Goal: Task Accomplishment & Management: Manage account settings

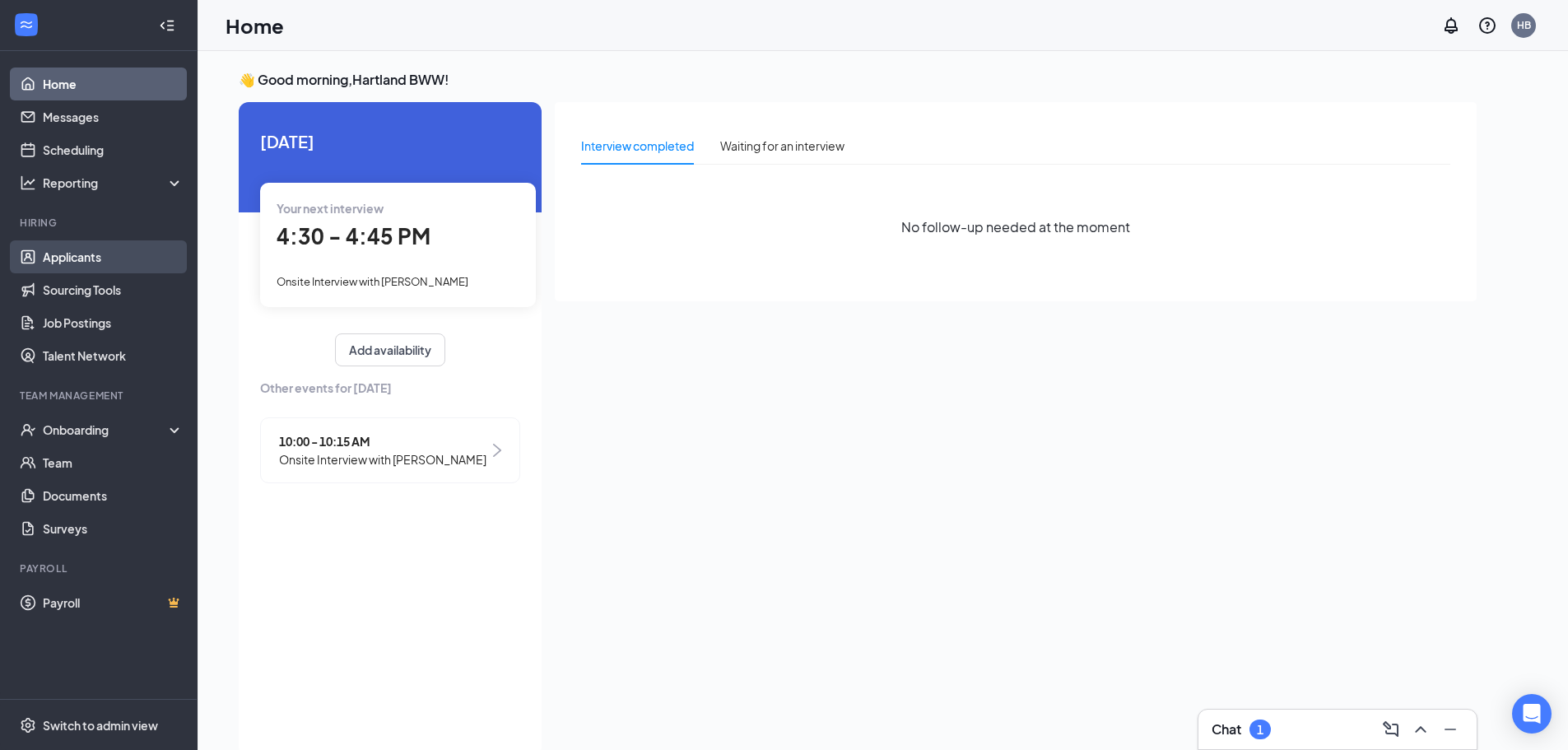
click at [75, 267] on link "Applicants" at bounding box center [113, 257] width 140 height 33
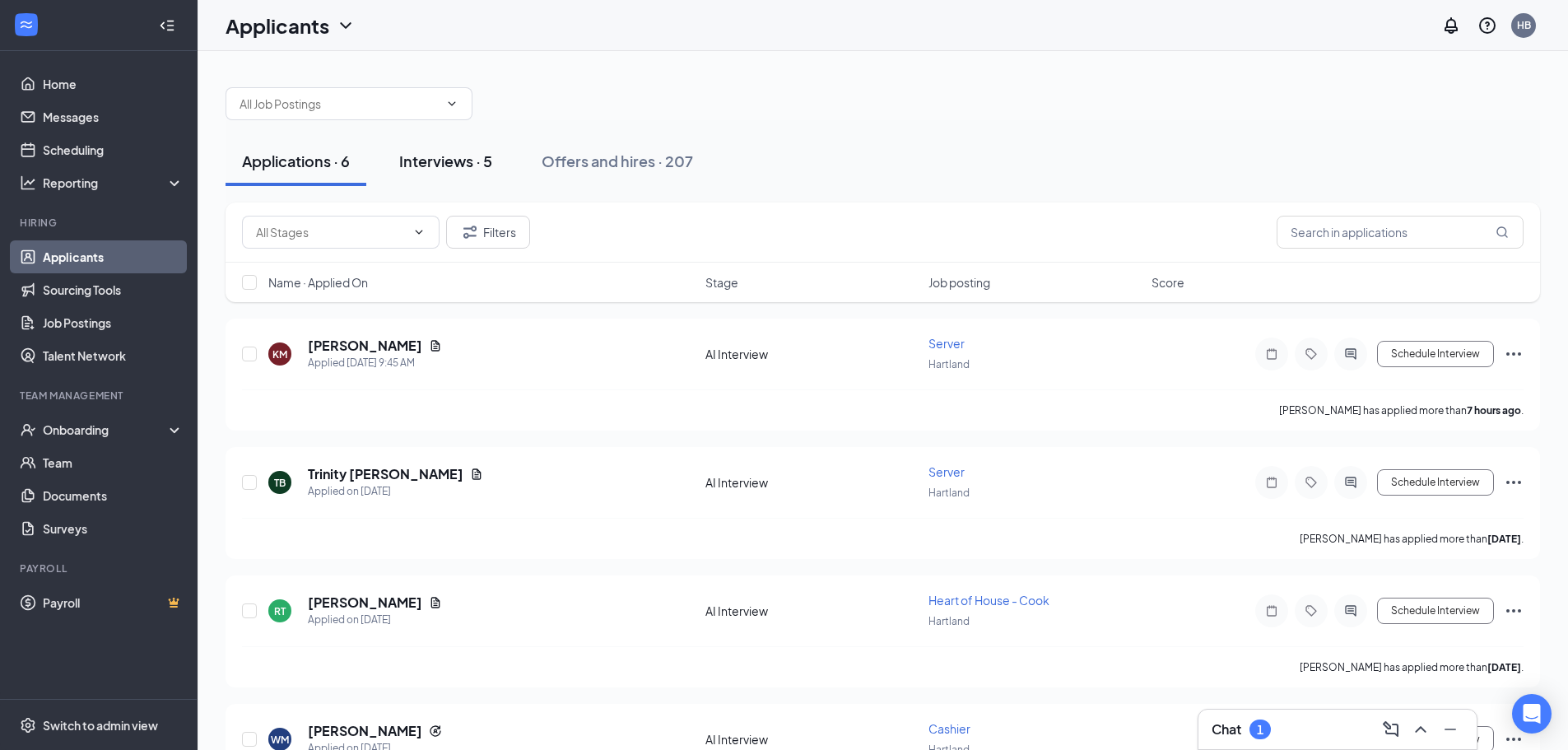
click at [474, 172] on button "Interviews · 5" at bounding box center [445, 162] width 126 height 50
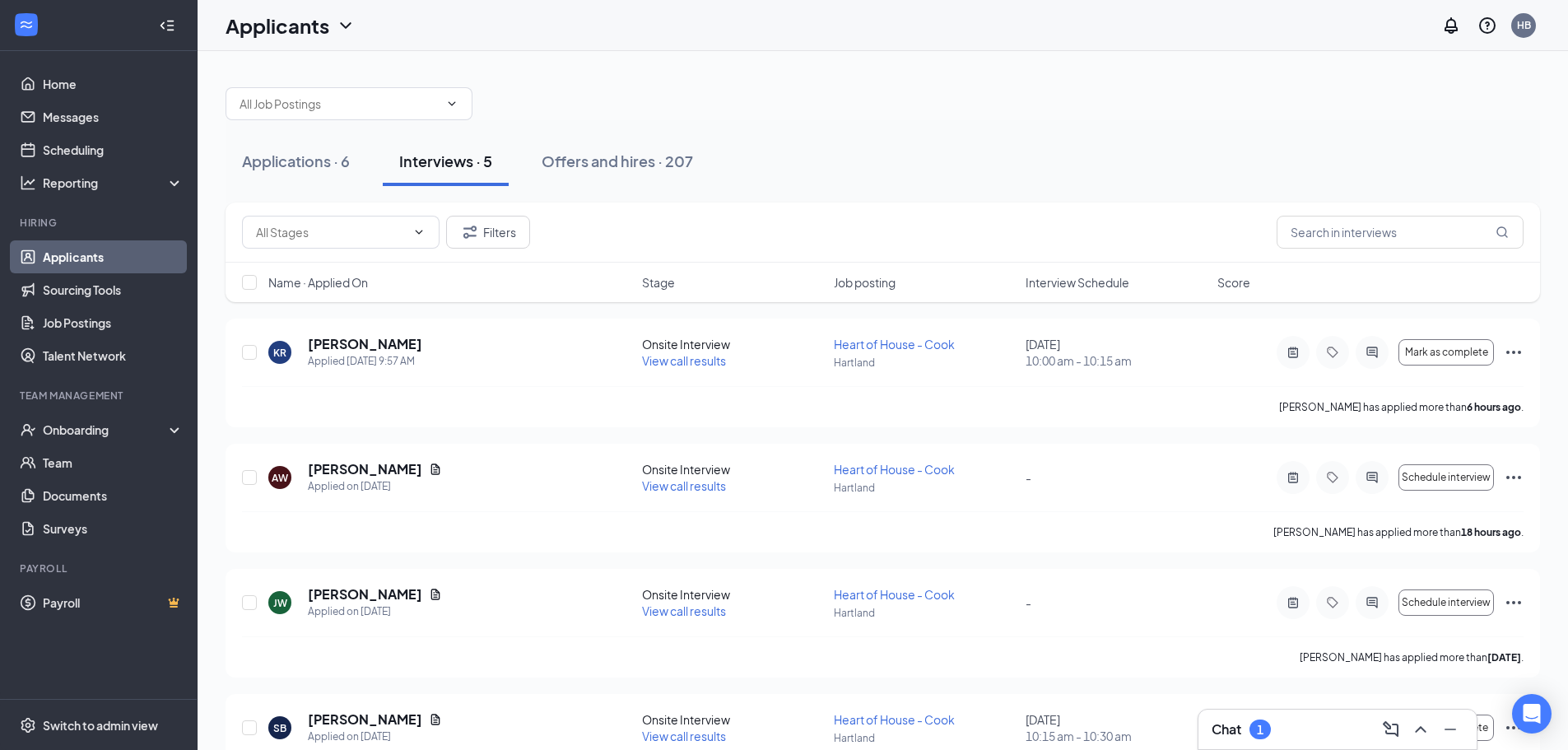
click at [1068, 281] on span "Interview Schedule" at bounding box center [1077, 283] width 104 height 17
click at [1115, 285] on span "Interview Schedule" at bounding box center [1077, 283] width 104 height 17
click at [1064, 285] on span "Interview Schedule" at bounding box center [1077, 283] width 104 height 17
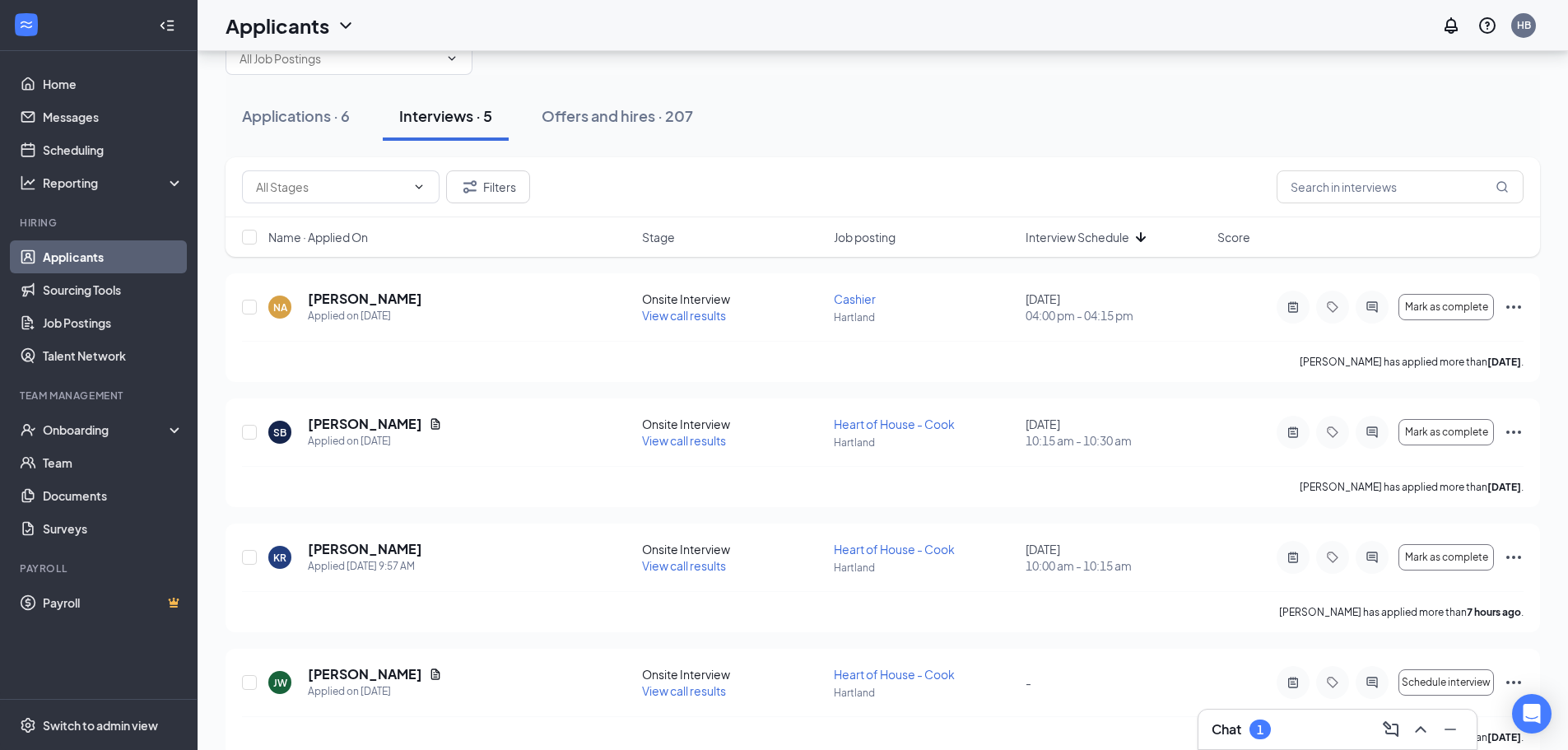
scroll to position [83, 0]
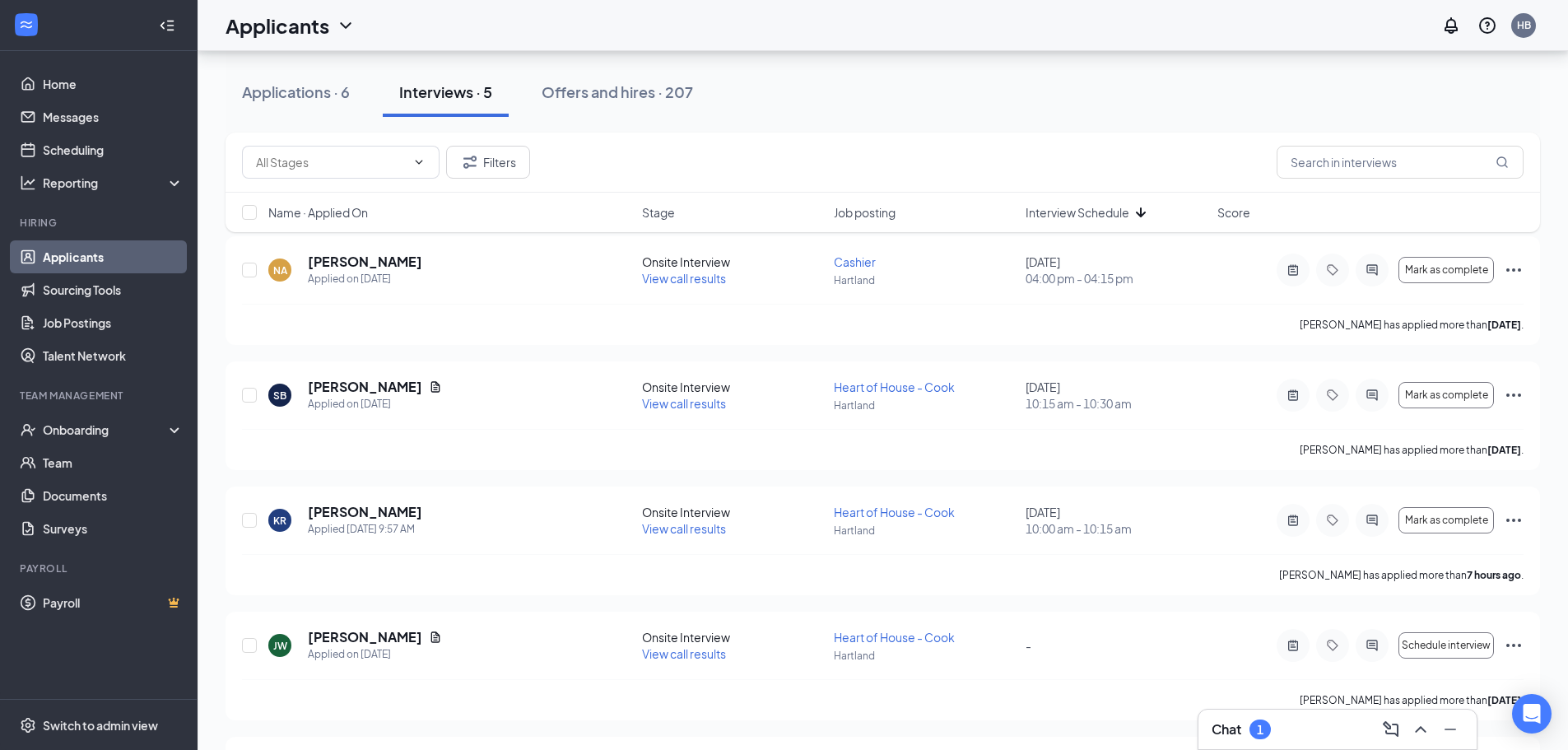
drag, startPoint x: 342, startPoint y: 95, endPoint x: 510, endPoint y: 125, distance: 170.7
click at [342, 95] on div "Applications · 6" at bounding box center [296, 92] width 107 height 20
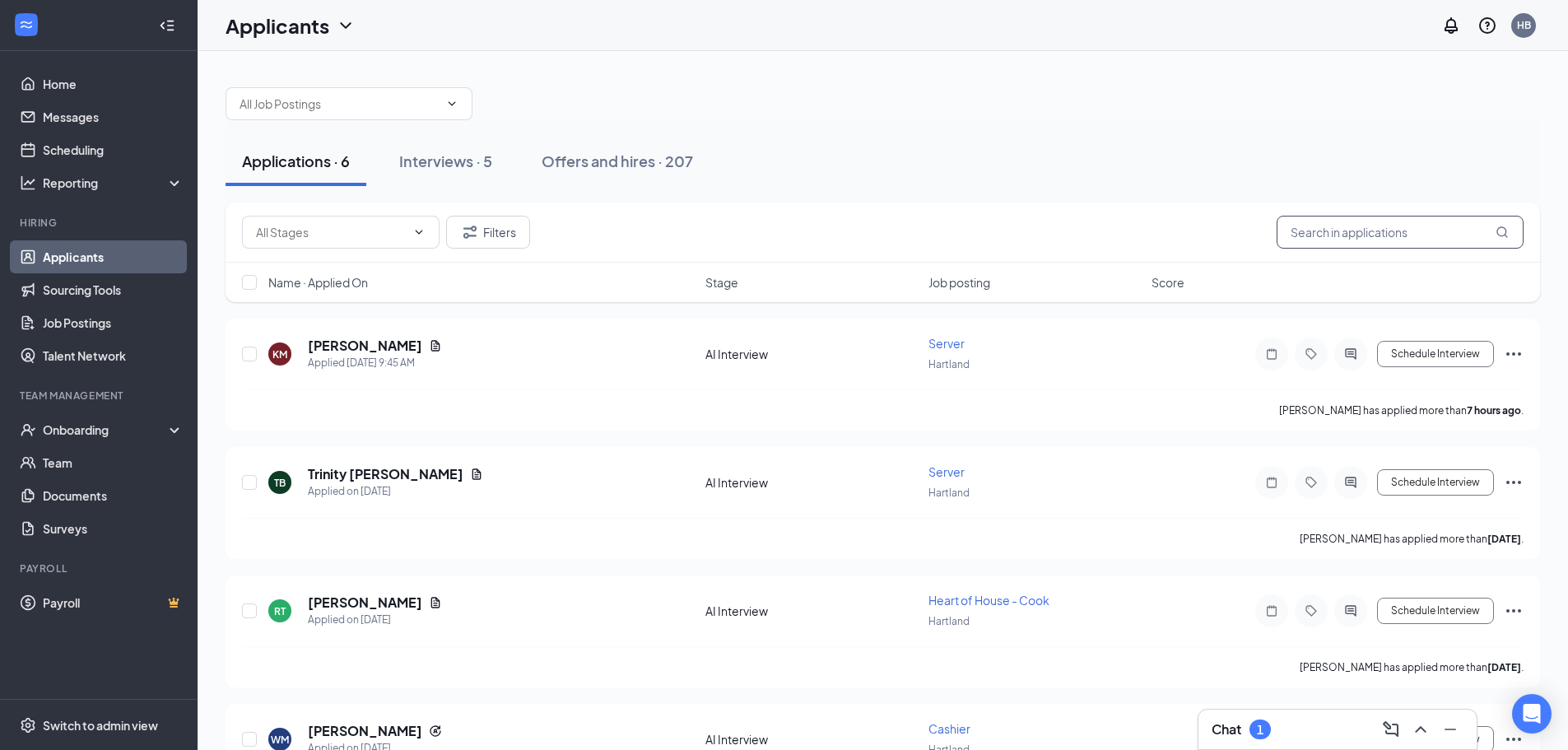
click at [1322, 226] on input "text" at bounding box center [1400, 232] width 247 height 33
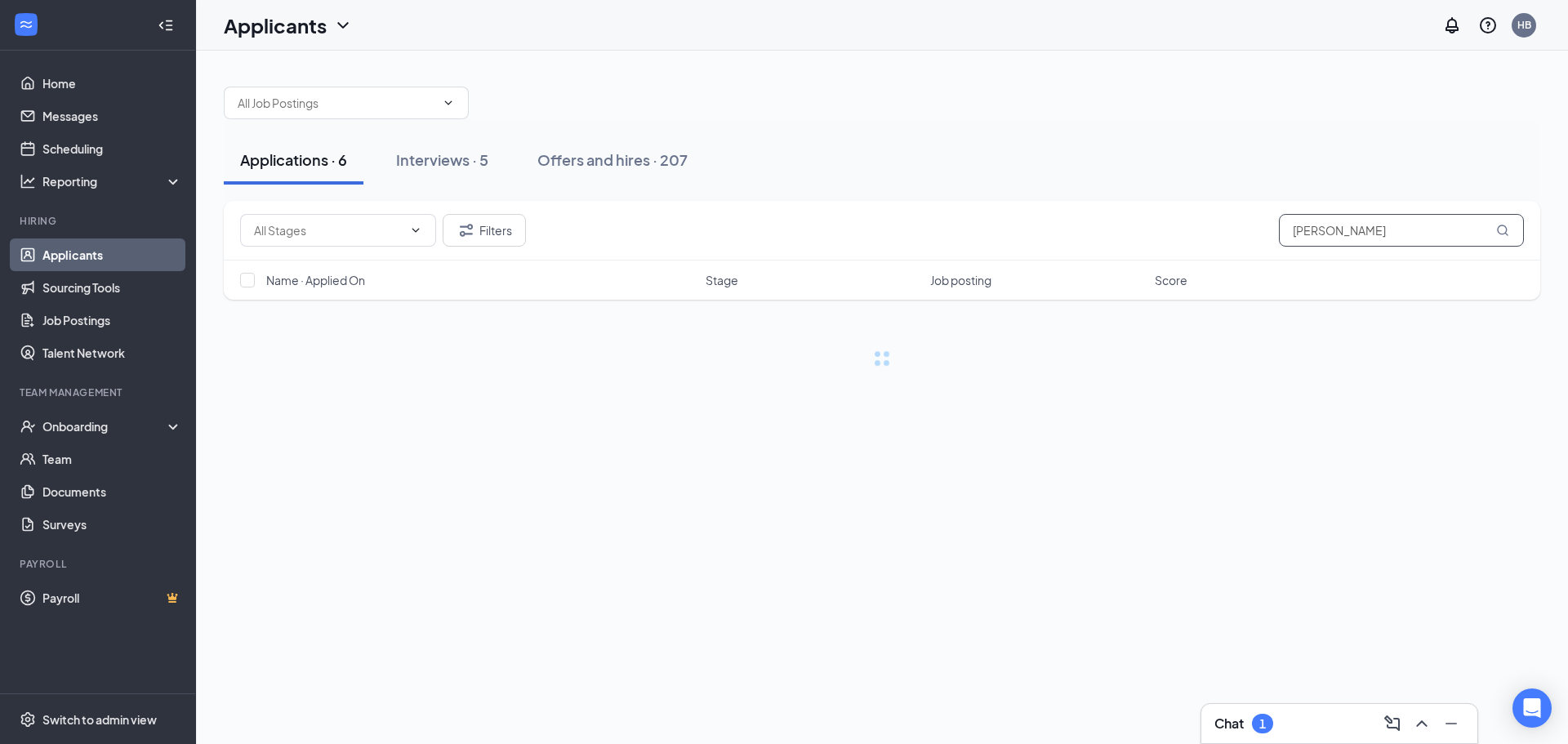
type input "[PERSON_NAME]"
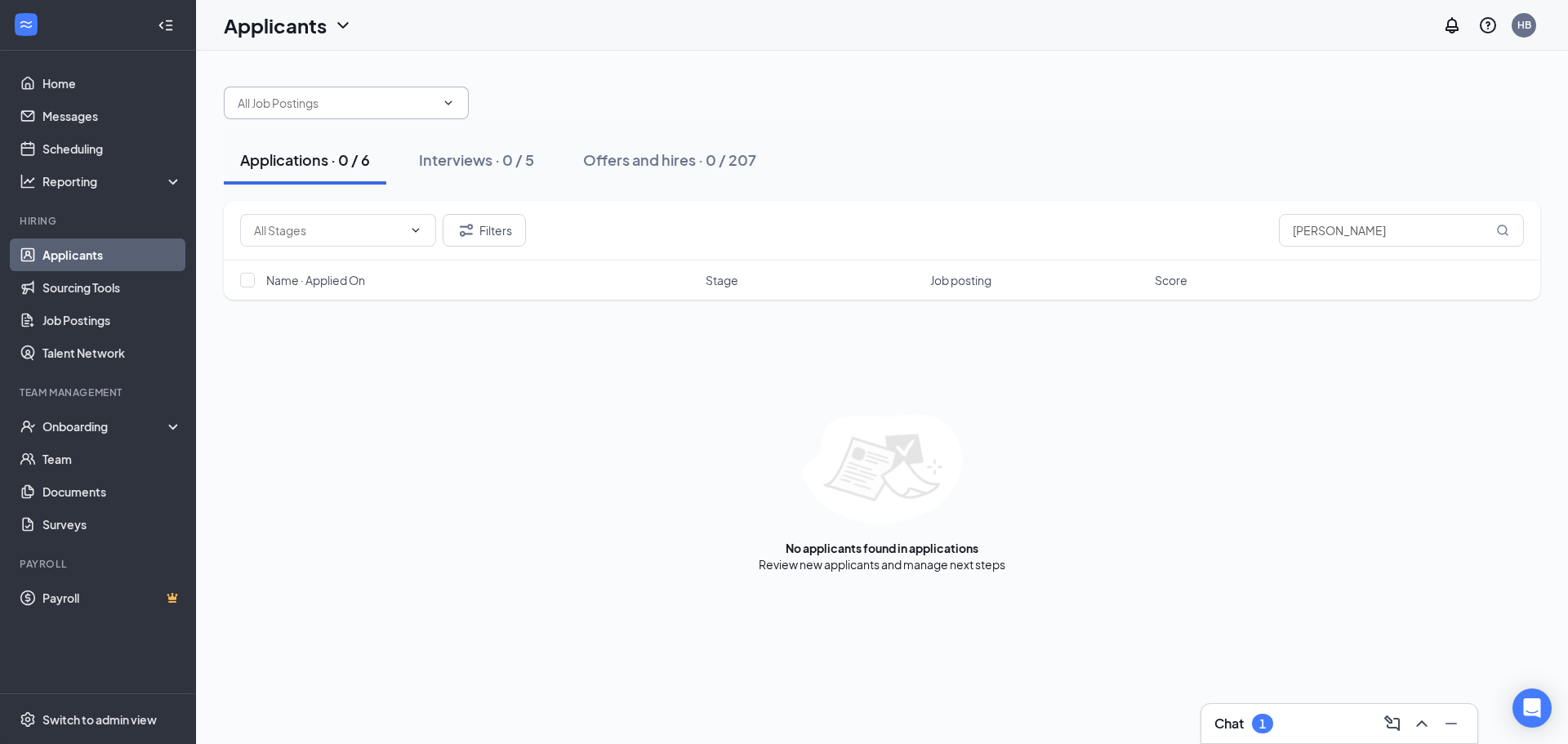
click at [459, 111] on span at bounding box center [346, 103] width 245 height 33
click at [491, 149] on div "Interviews · 0 / 5" at bounding box center [476, 159] width 115 height 20
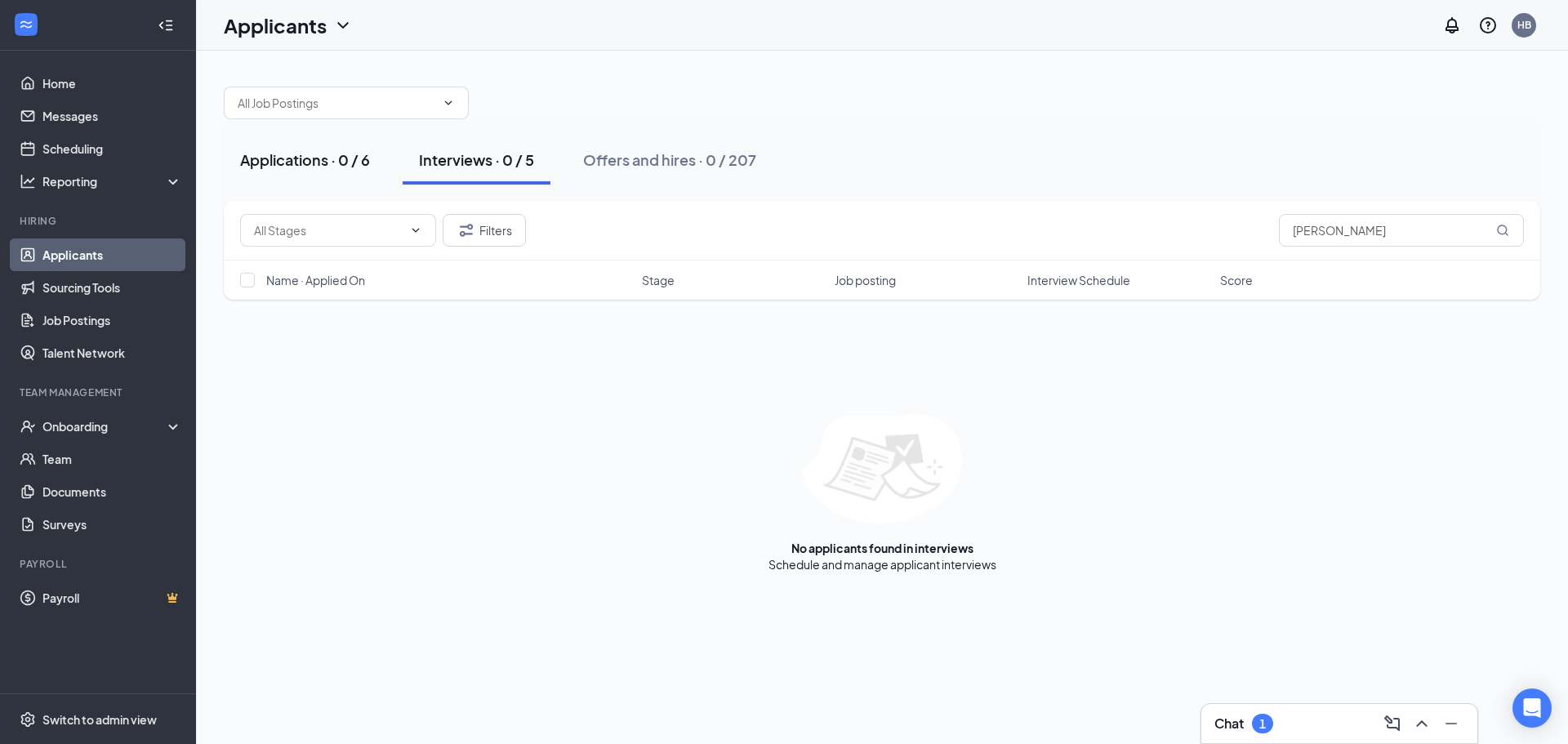
drag, startPoint x: 341, startPoint y: 128, endPoint x: 332, endPoint y: 139, distance: 14.2
click at [341, 128] on div "Applications · 0 / 6 Interviews · 0 / 5 Offers and hires · 0 / 207" at bounding box center [882, 160] width 1317 height 82
click at [325, 155] on div "Applications · 0 / 6" at bounding box center [305, 159] width 130 height 20
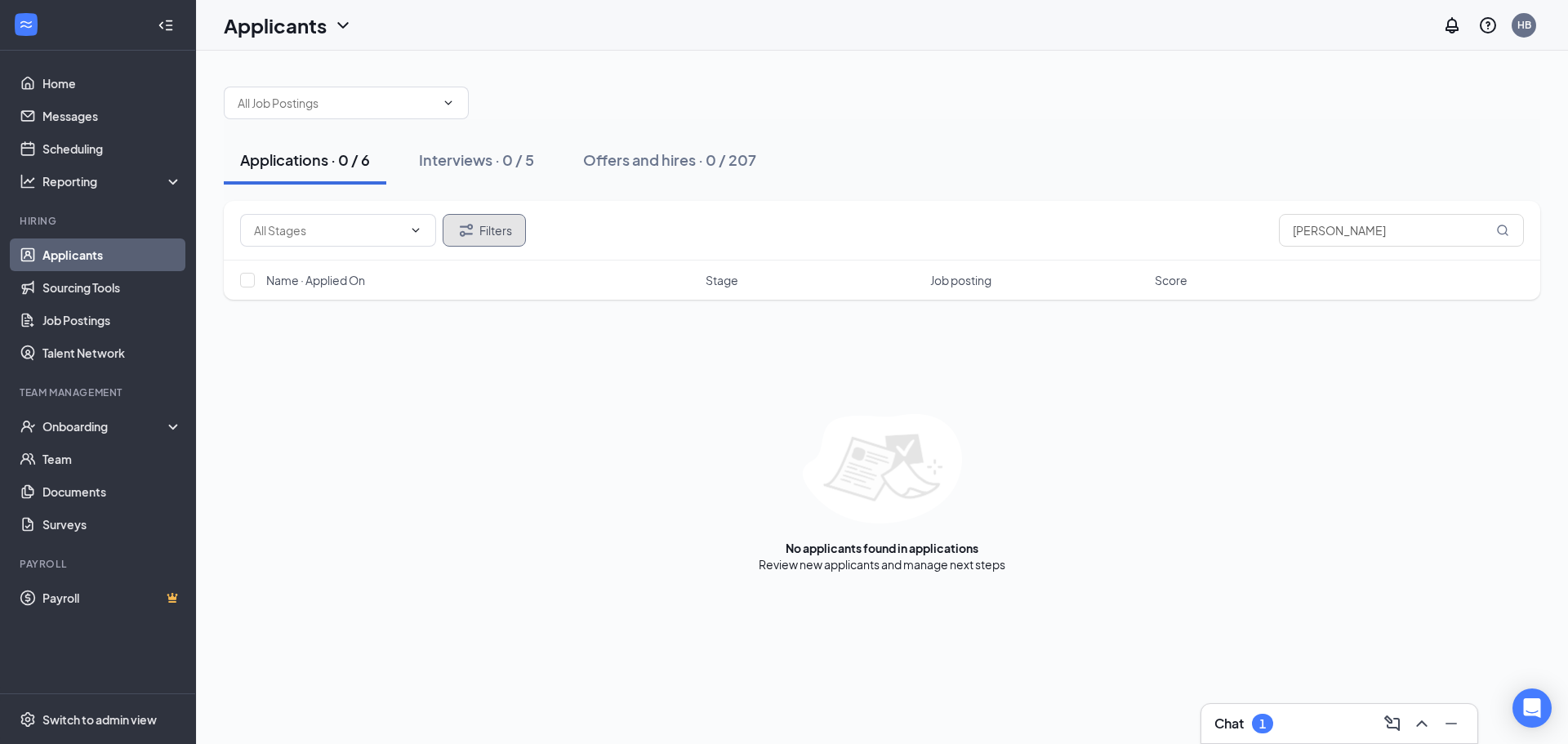
click at [481, 225] on button "Filters" at bounding box center [484, 230] width 83 height 33
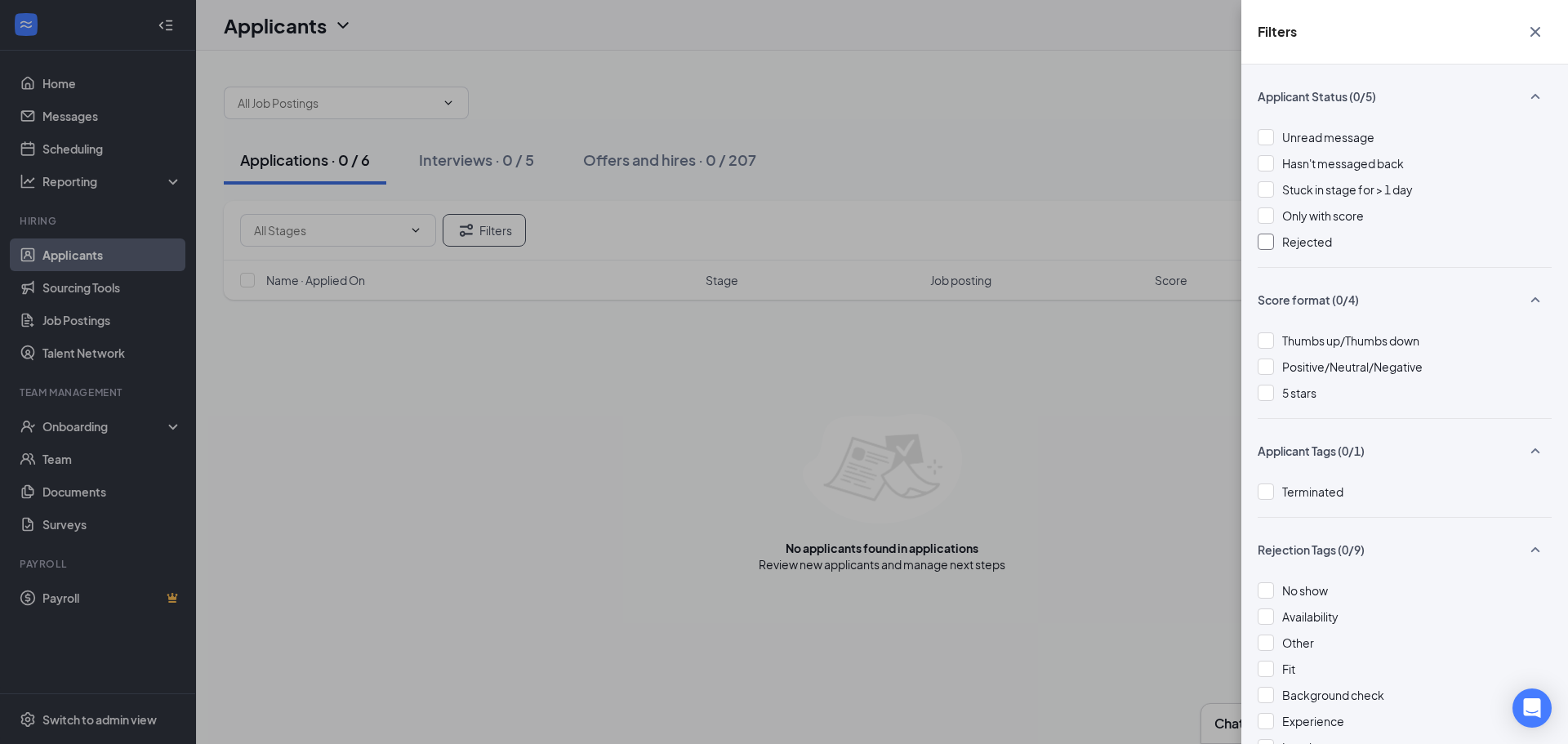
click at [1319, 235] on div "Rejected" at bounding box center [1307, 242] width 50 height 18
click at [1092, 447] on div "Filters Applicant Status (1/5) Unread message Hasn't messaged back Stuck in sta…" at bounding box center [784, 372] width 1568 height 744
click at [924, 42] on div "Filters Applicant Status (1/5) Unread message Hasn't messaged back Stuck in sta…" at bounding box center [784, 372] width 1568 height 744
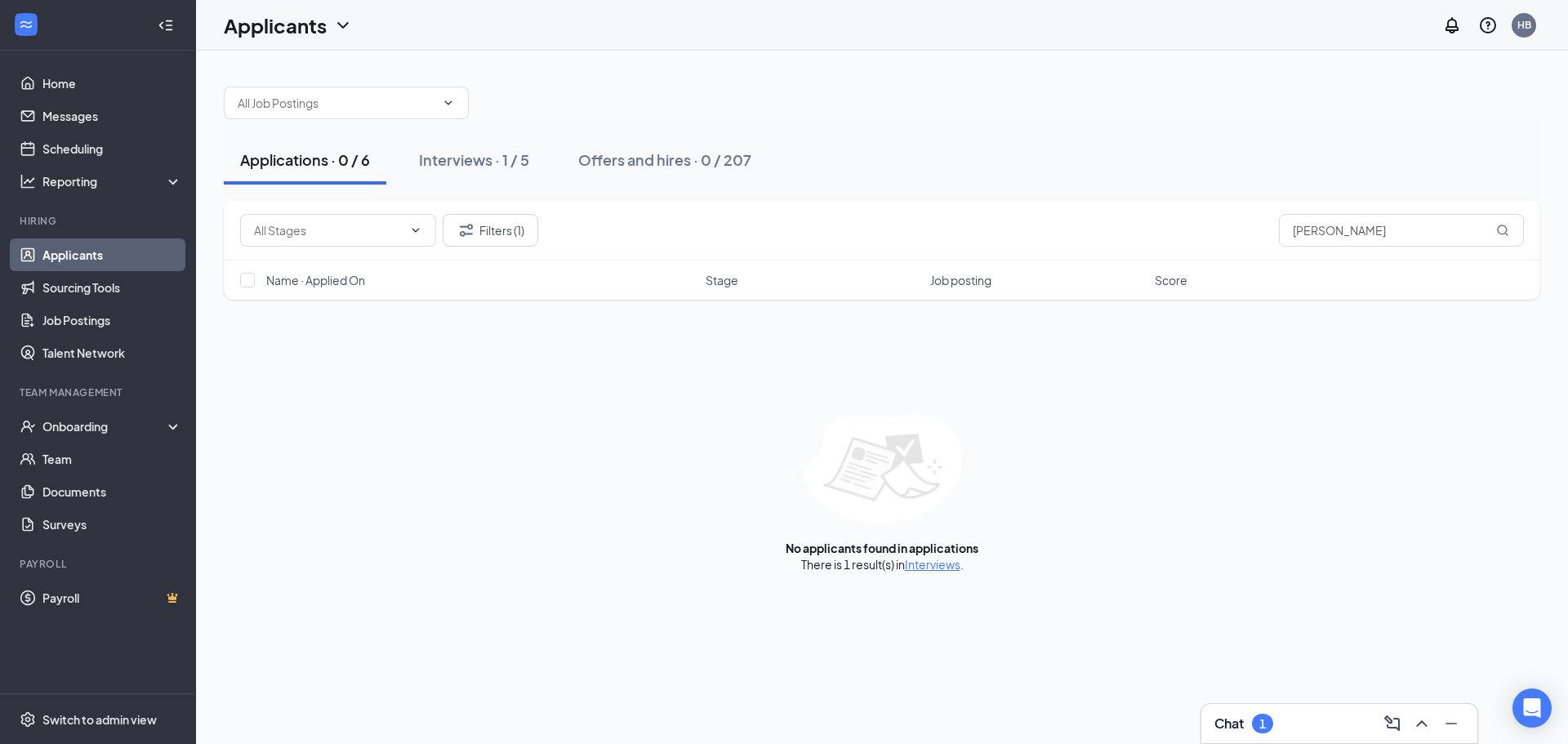
click at [501, 156] on div "Interviews · 1 / 5" at bounding box center [473, 159] width 110 height 20
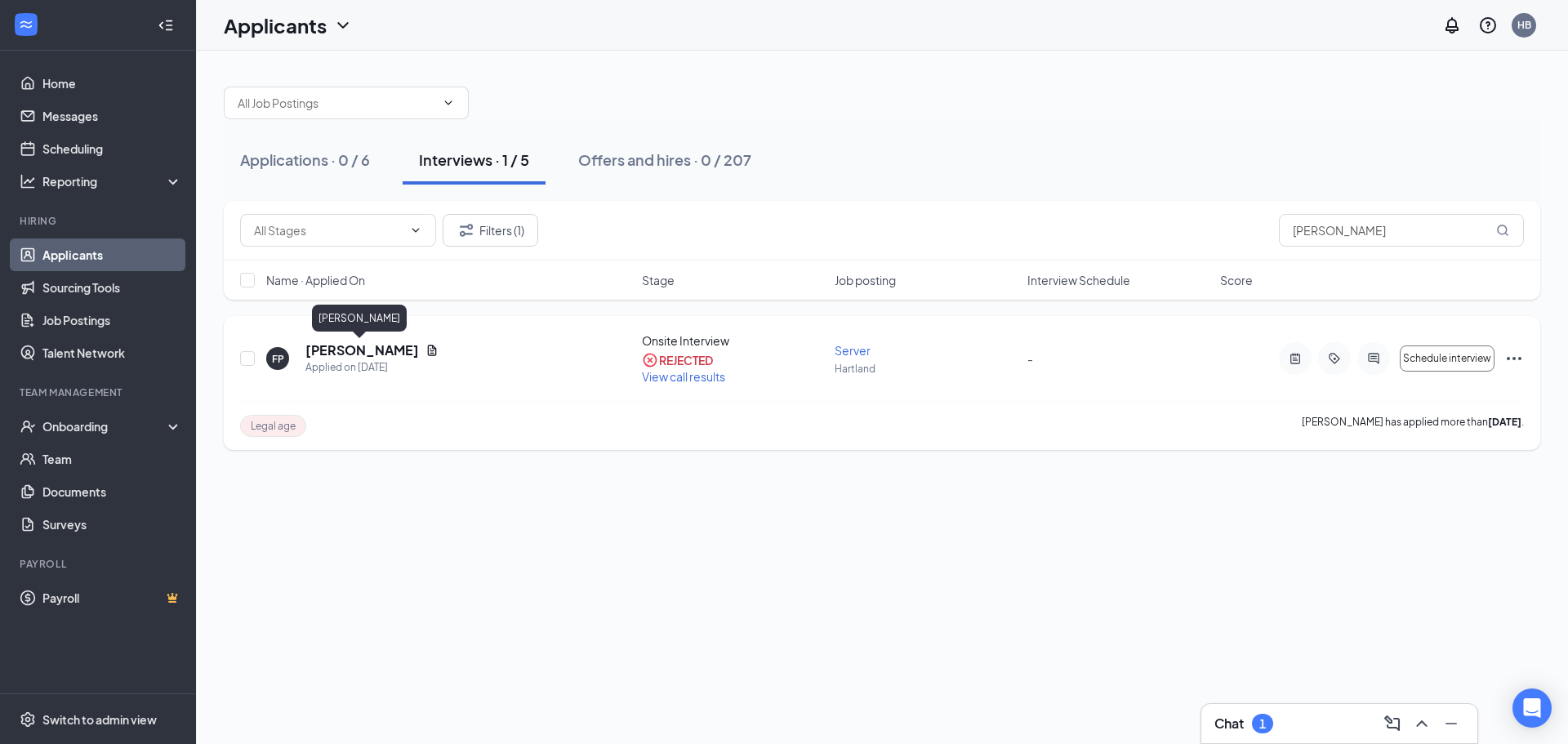
click at [391, 352] on h5 "[PERSON_NAME]" at bounding box center [361, 351] width 114 height 18
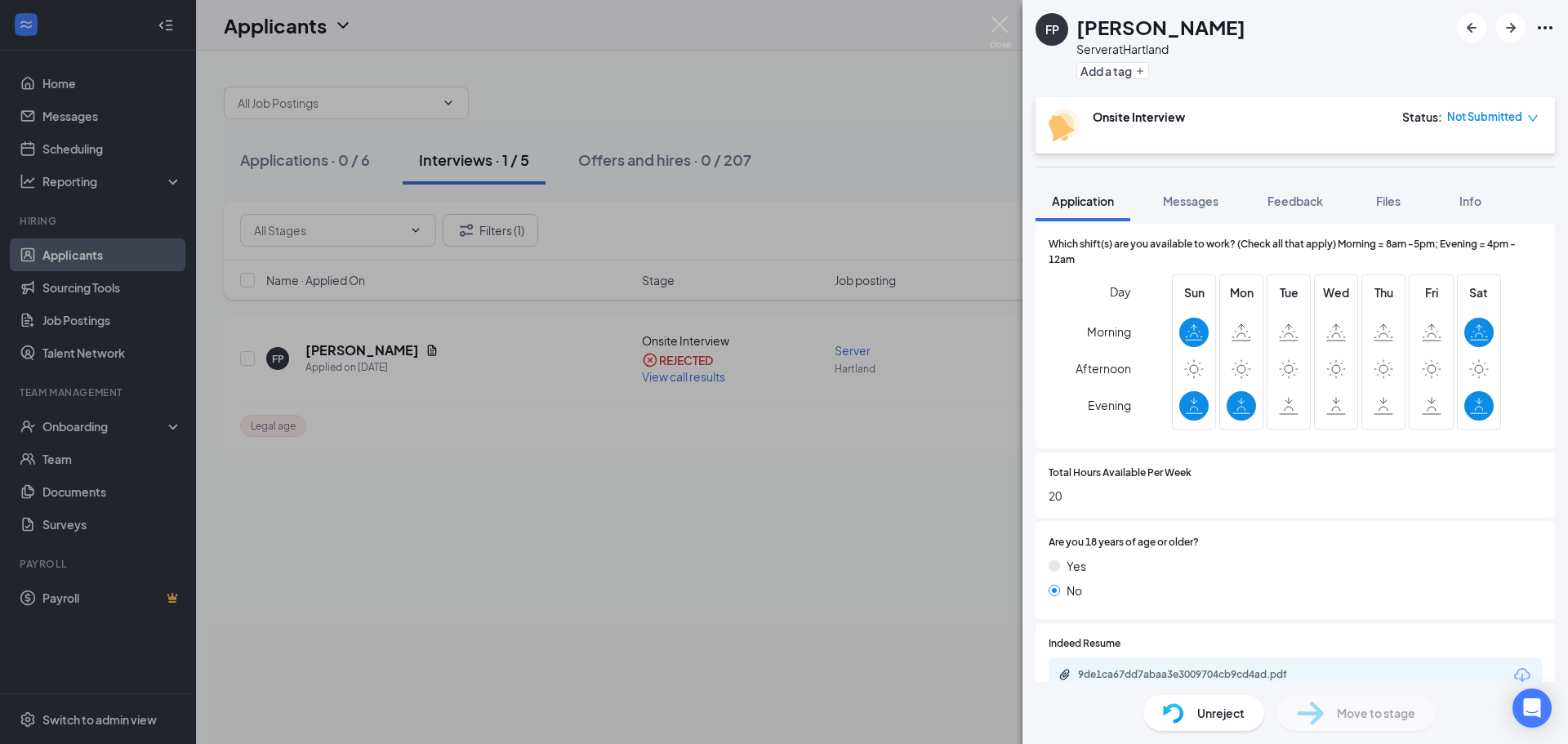
scroll to position [572, 0]
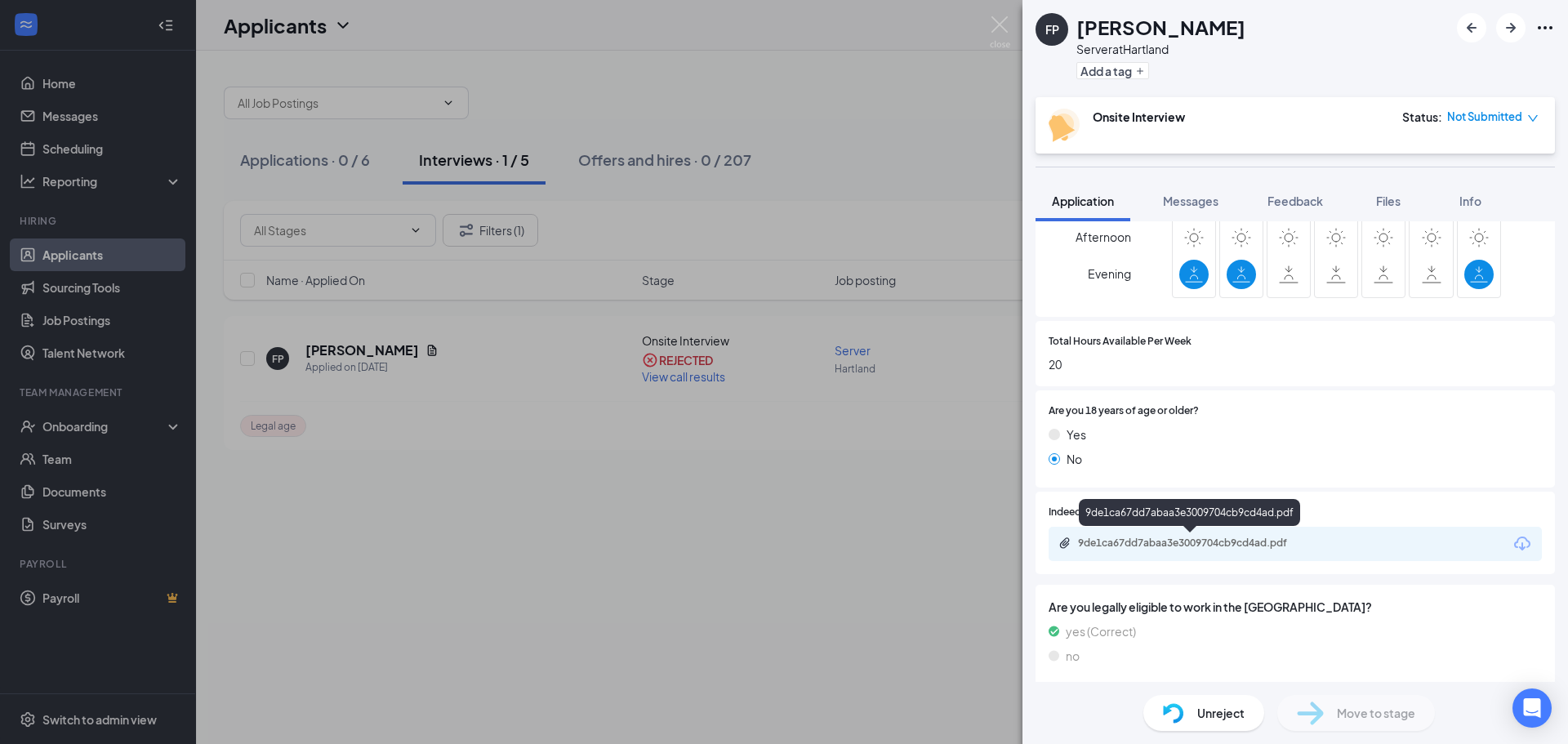
click at [1143, 549] on div "9de1ca67dd7abaa3e3009704cb9cd4ad.pdf" at bounding box center [1192, 543] width 229 height 13
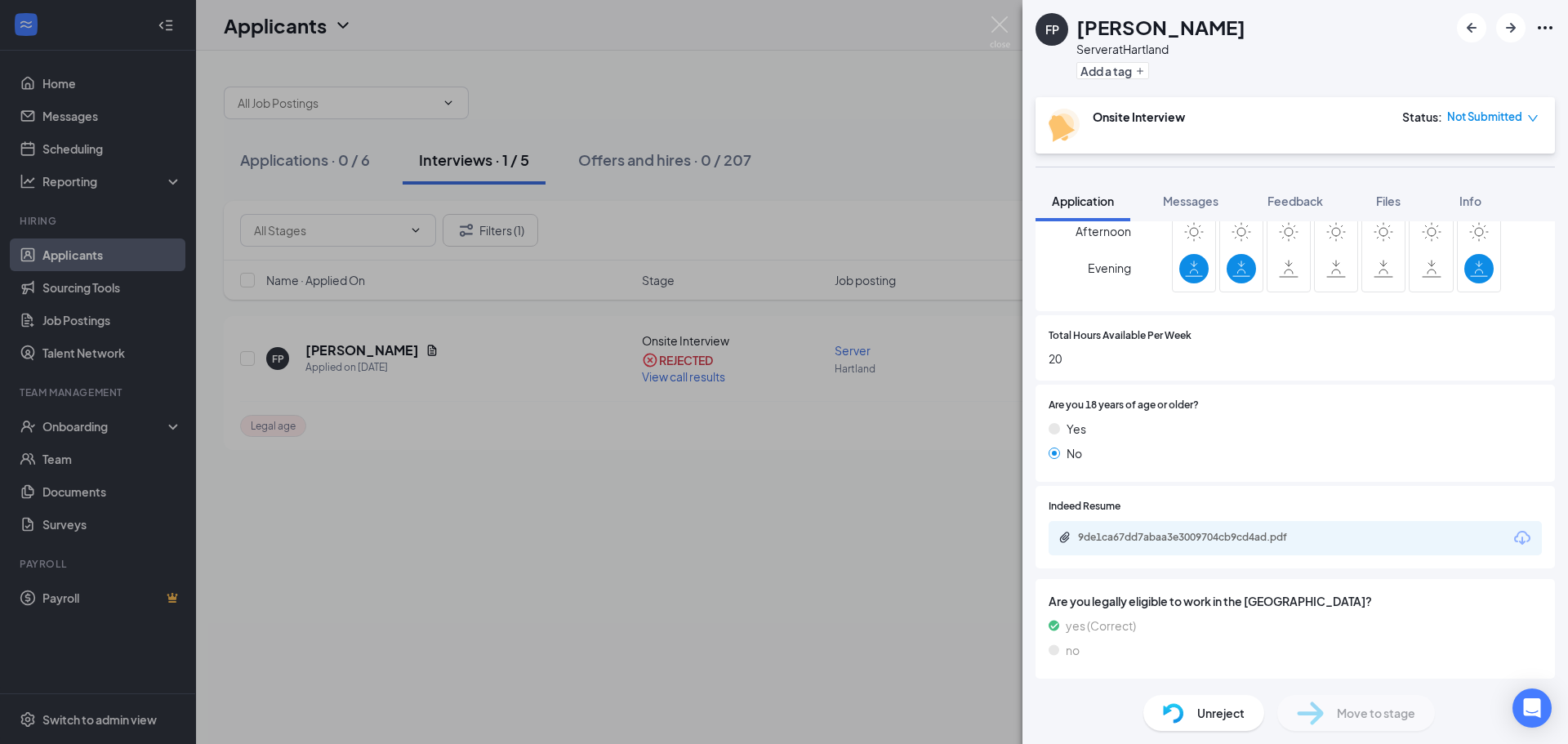
scroll to position [578, 0]
click at [1208, 538] on div "9de1ca67dd7abaa3e3009704cb9cd4ad.pdf" at bounding box center [1192, 536] width 229 height 13
